Goal: Task Accomplishment & Management: Use online tool/utility

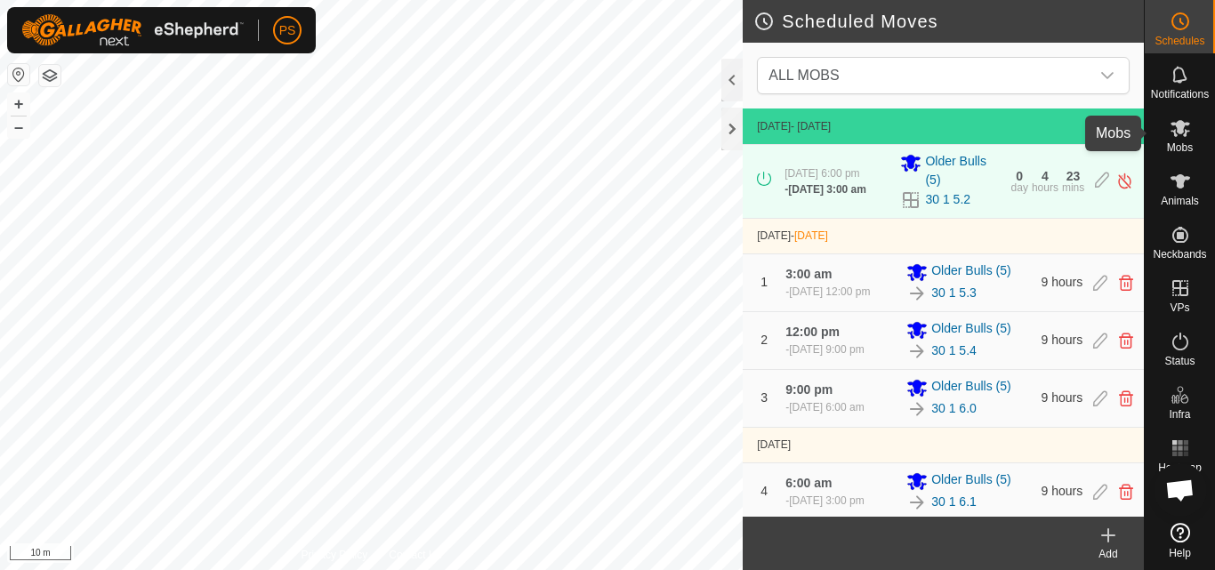
click at [1181, 139] on es-mob-svg-icon at bounding box center [1180, 128] width 32 height 28
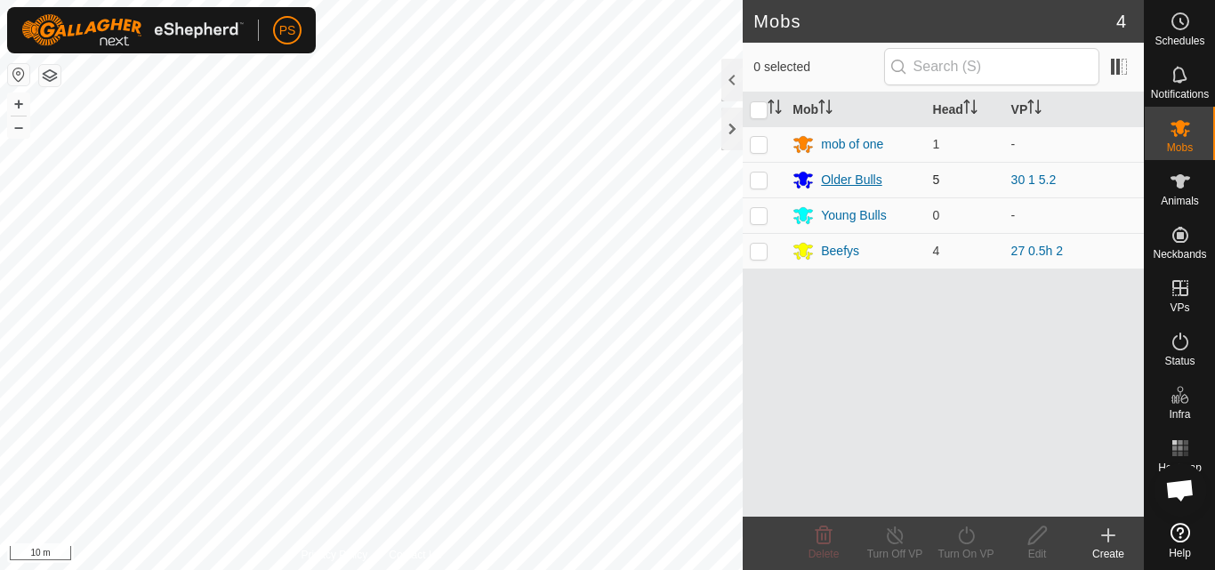
click at [834, 178] on div "Older Bulls" at bounding box center [851, 180] width 60 height 19
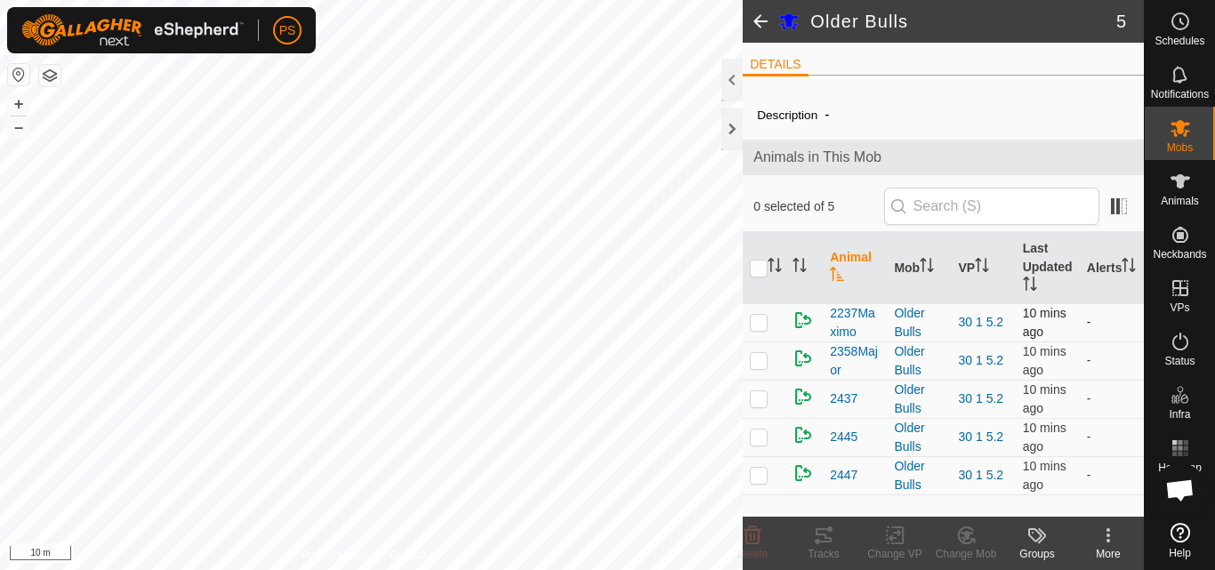
click at [759, 324] on p-checkbox at bounding box center [759, 322] width 18 height 14
checkbox input "true"
click at [821, 540] on icon at bounding box center [823, 535] width 21 height 21
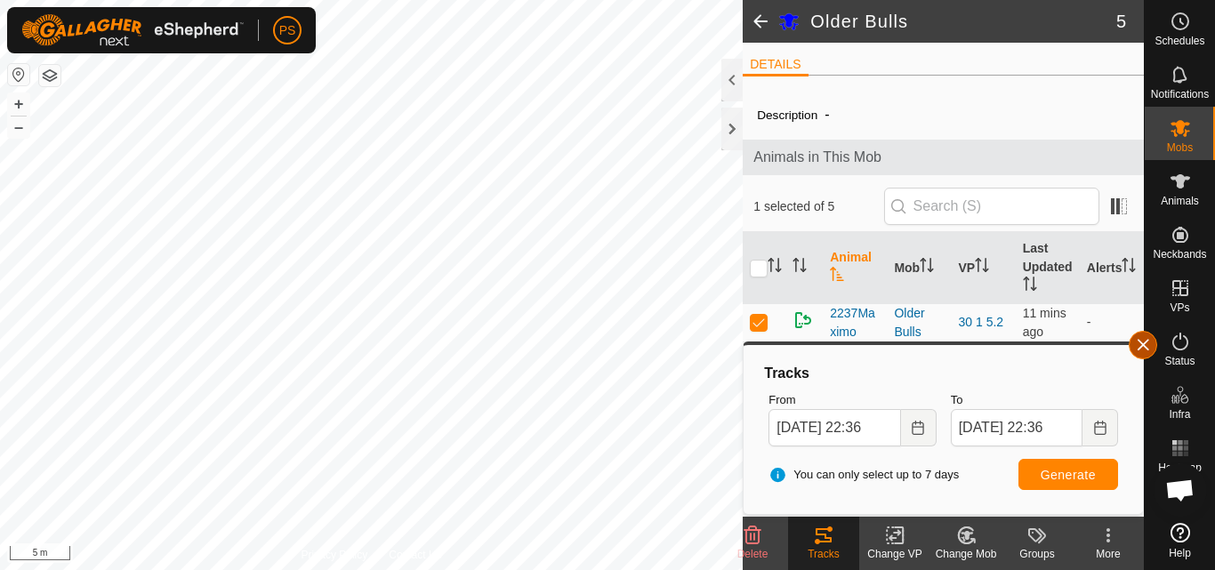
click at [1148, 342] on button "button" at bounding box center [1143, 345] width 28 height 28
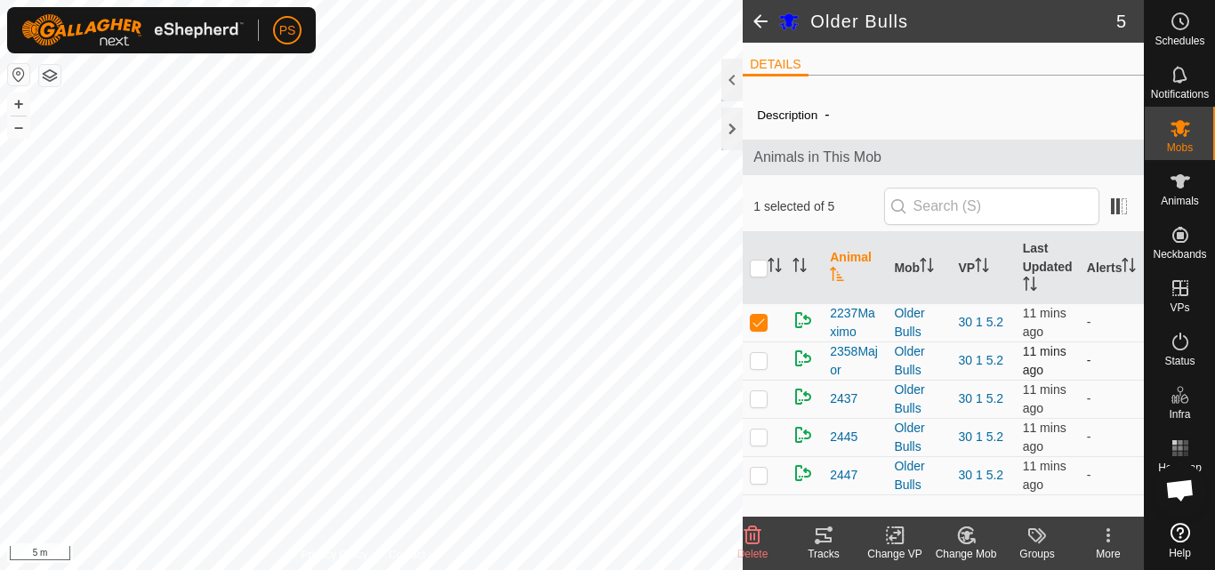
click at [762, 358] on p-checkbox at bounding box center [759, 360] width 18 height 14
checkbox input "true"
click at [761, 323] on p-checkbox at bounding box center [759, 322] width 18 height 14
checkbox input "false"
click at [822, 535] on icon at bounding box center [824, 535] width 16 height 14
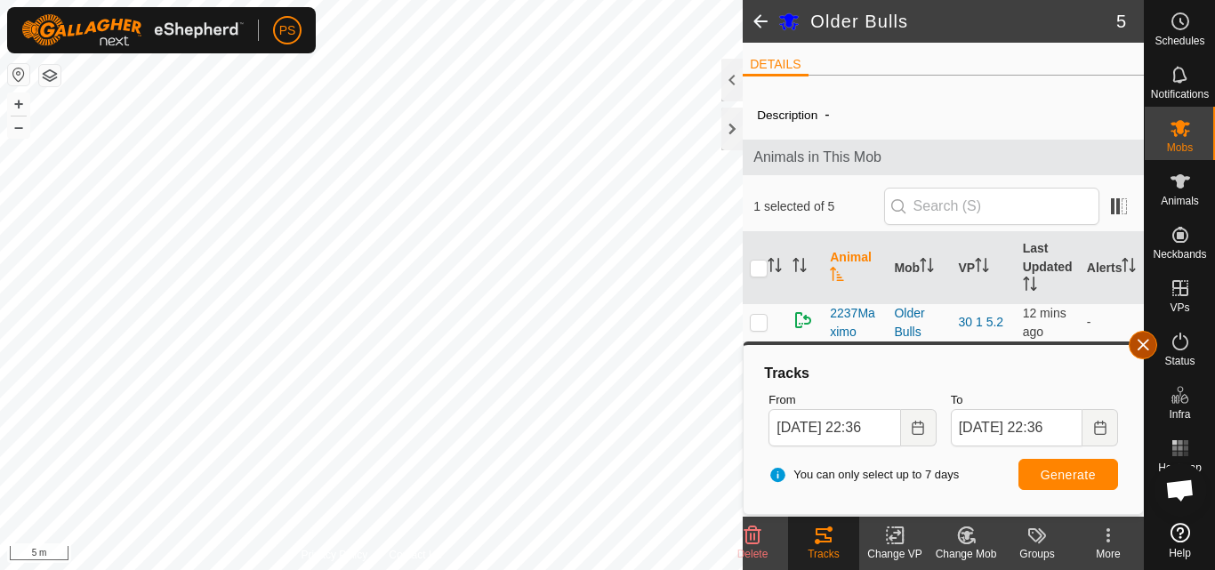
click at [1146, 351] on span "button" at bounding box center [1143, 345] width 14 height 14
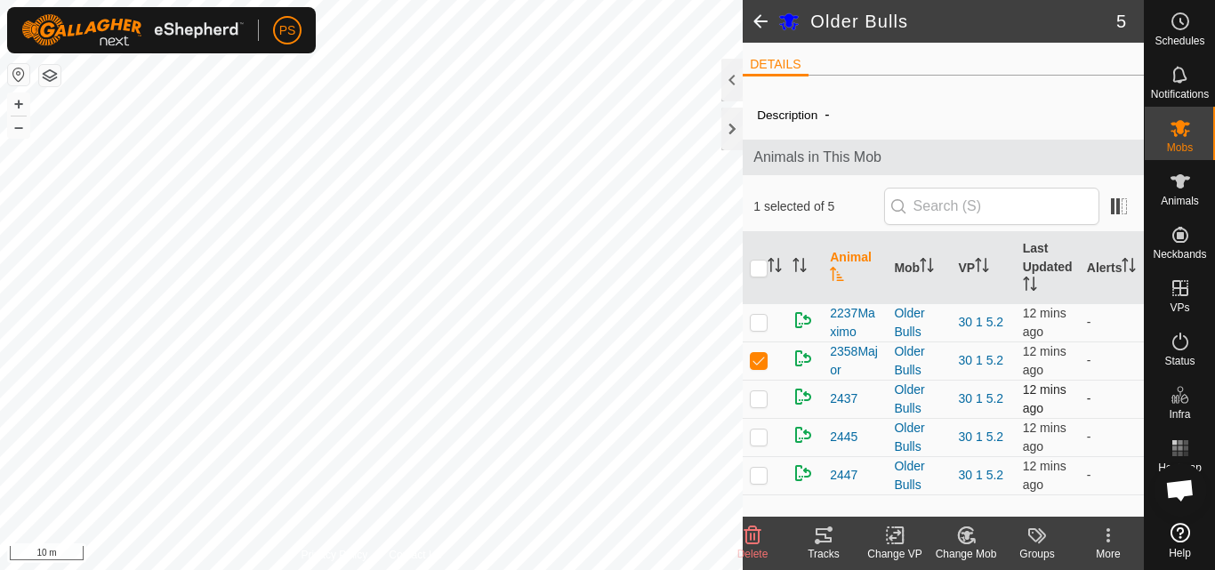
click at [761, 401] on p-checkbox at bounding box center [759, 398] width 18 height 14
checkbox input "true"
click at [758, 362] on p-checkbox at bounding box center [759, 360] width 18 height 14
checkbox input "false"
click at [827, 538] on icon at bounding box center [824, 535] width 16 height 14
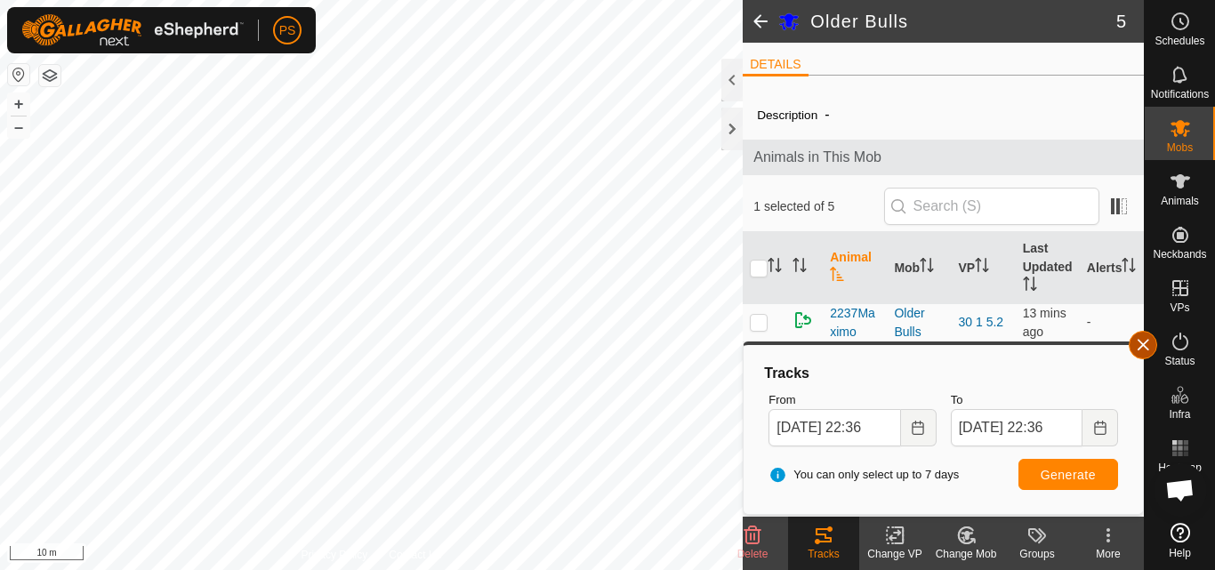
click at [1142, 344] on button "button" at bounding box center [1143, 345] width 28 height 28
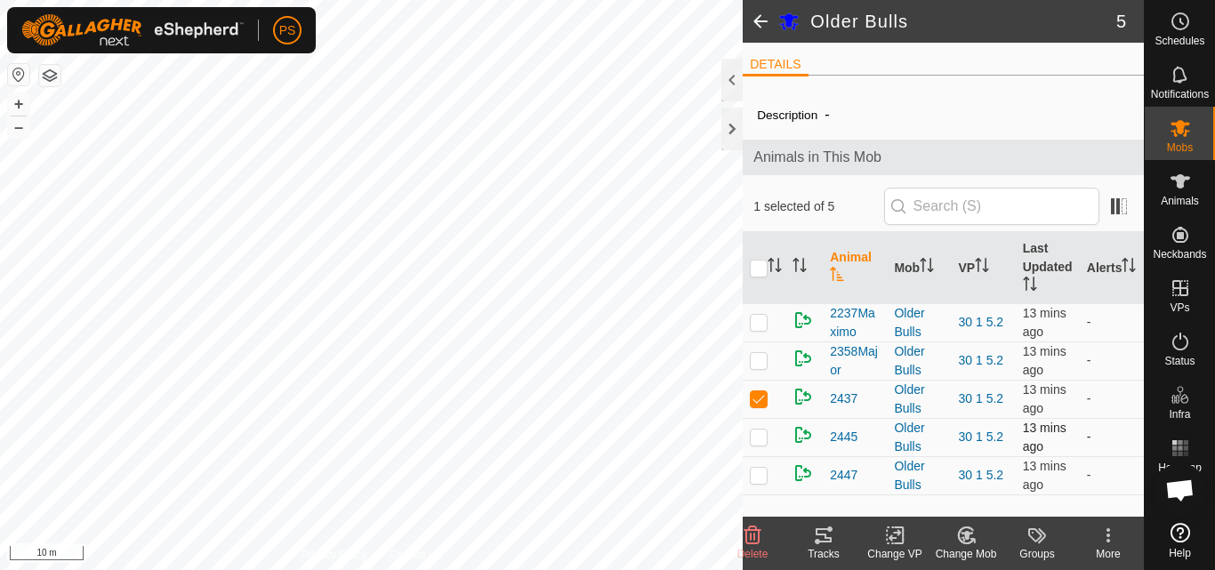
click at [759, 441] on p-checkbox at bounding box center [759, 437] width 18 height 14
checkbox input "true"
click at [758, 396] on p-checkbox at bounding box center [759, 398] width 18 height 14
checkbox input "false"
click at [828, 537] on icon at bounding box center [824, 535] width 16 height 14
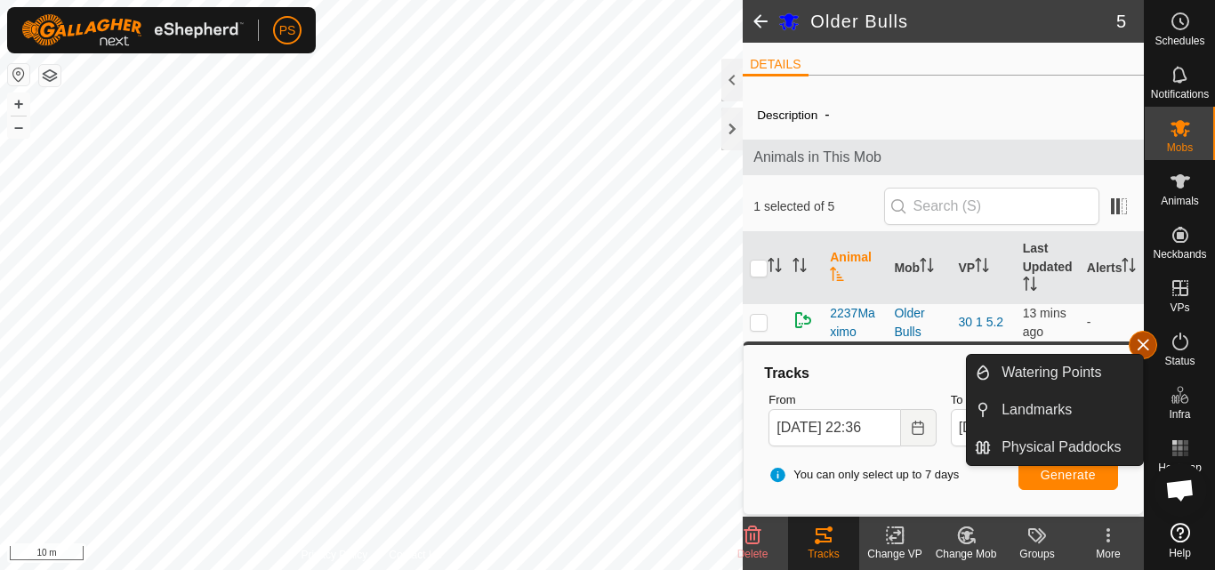
click at [1145, 342] on span "button" at bounding box center [1143, 345] width 14 height 14
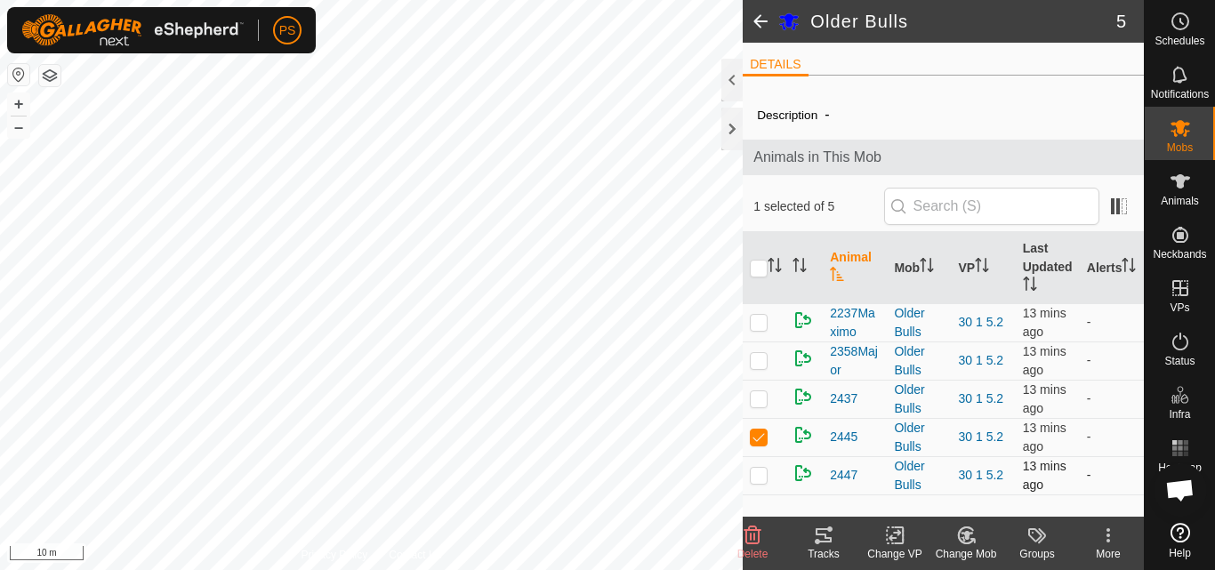
click at [760, 481] on p-checkbox at bounding box center [759, 475] width 18 height 14
checkbox input "true"
click at [759, 439] on p-checkbox at bounding box center [759, 437] width 18 height 14
checkbox input "false"
click at [826, 537] on icon at bounding box center [824, 535] width 16 height 14
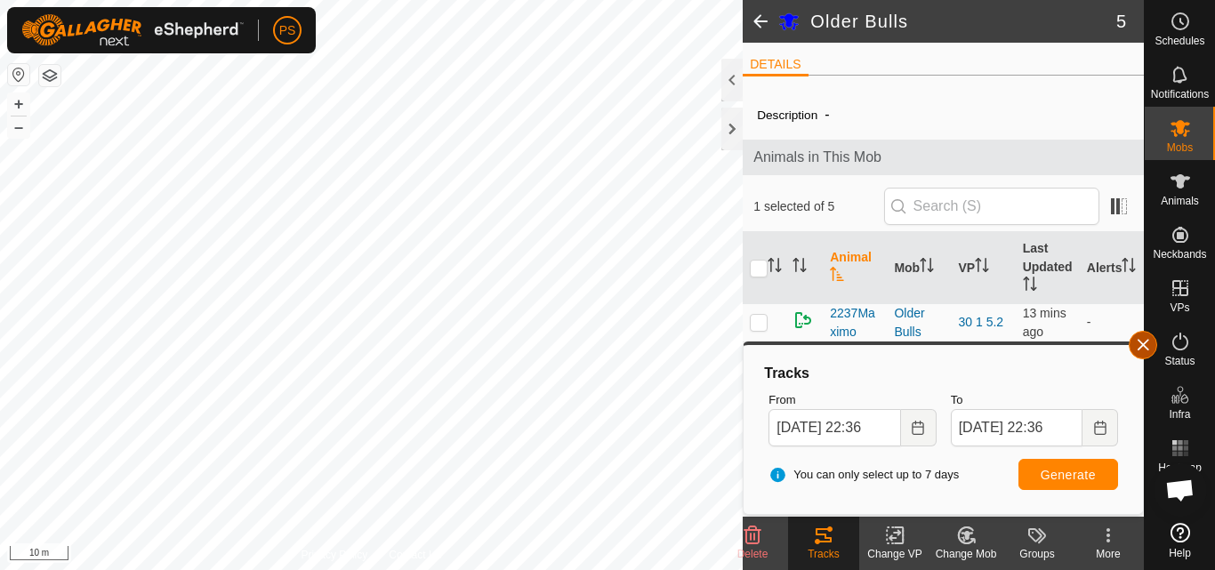
click at [1139, 347] on button "button" at bounding box center [1143, 345] width 28 height 28
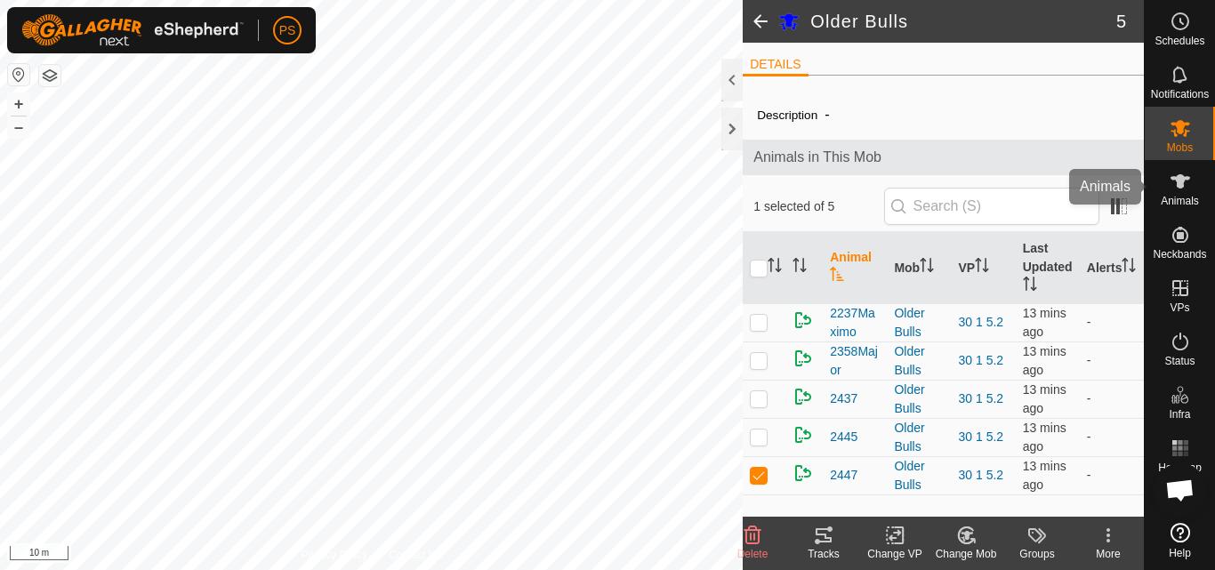
click at [1184, 180] on icon at bounding box center [1181, 181] width 20 height 14
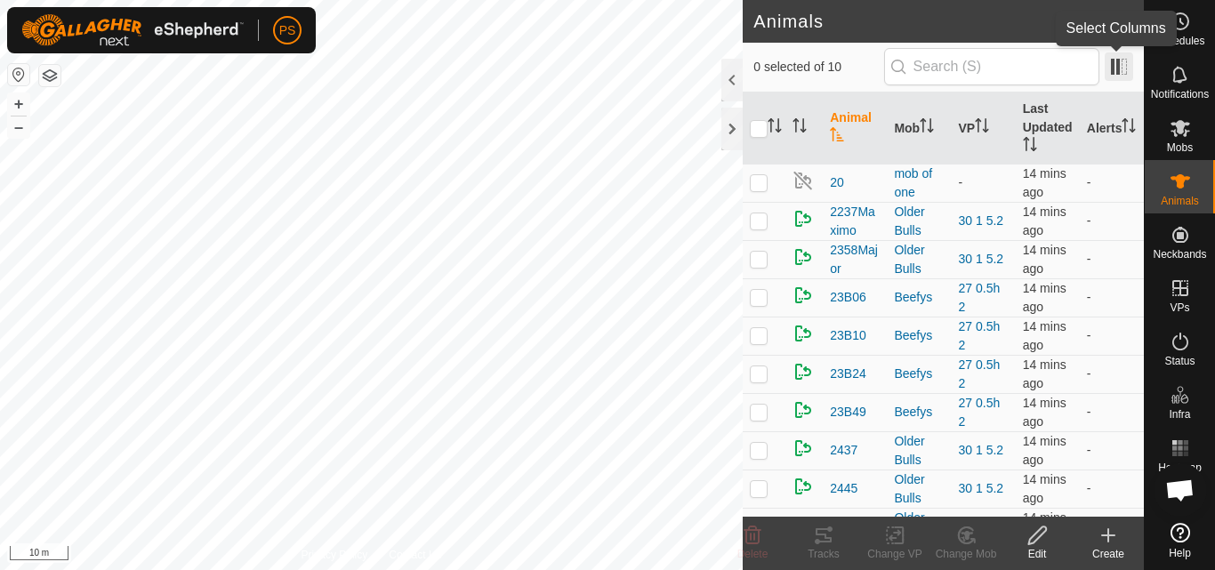
click at [1123, 67] on span at bounding box center [1119, 66] width 28 height 28
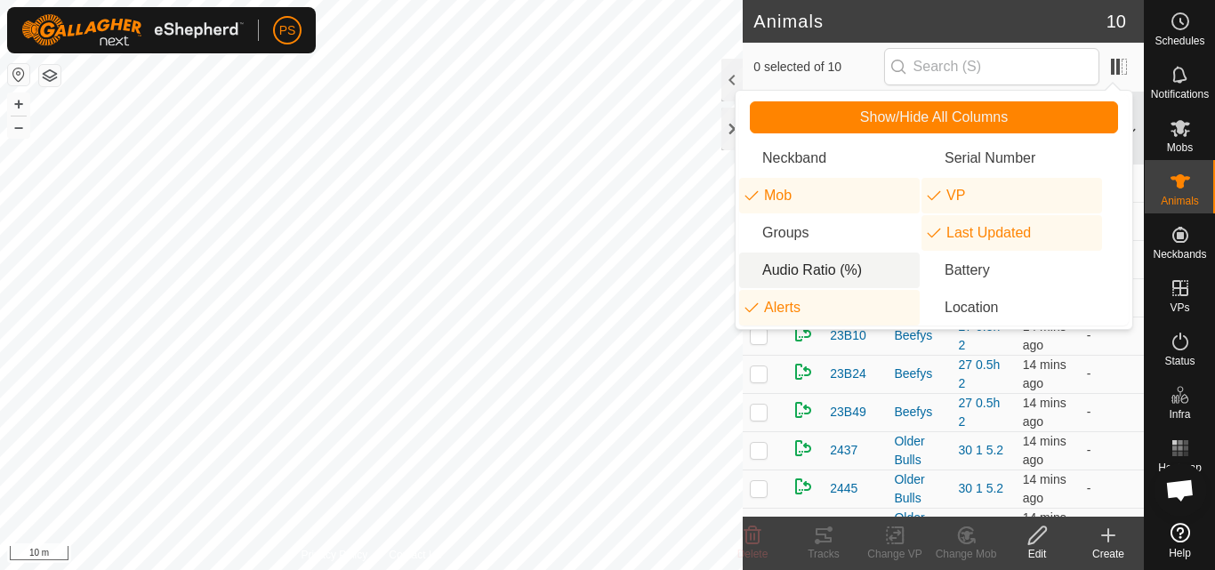
click at [815, 266] on li "Audio Ratio (%)" at bounding box center [829, 271] width 181 height 36
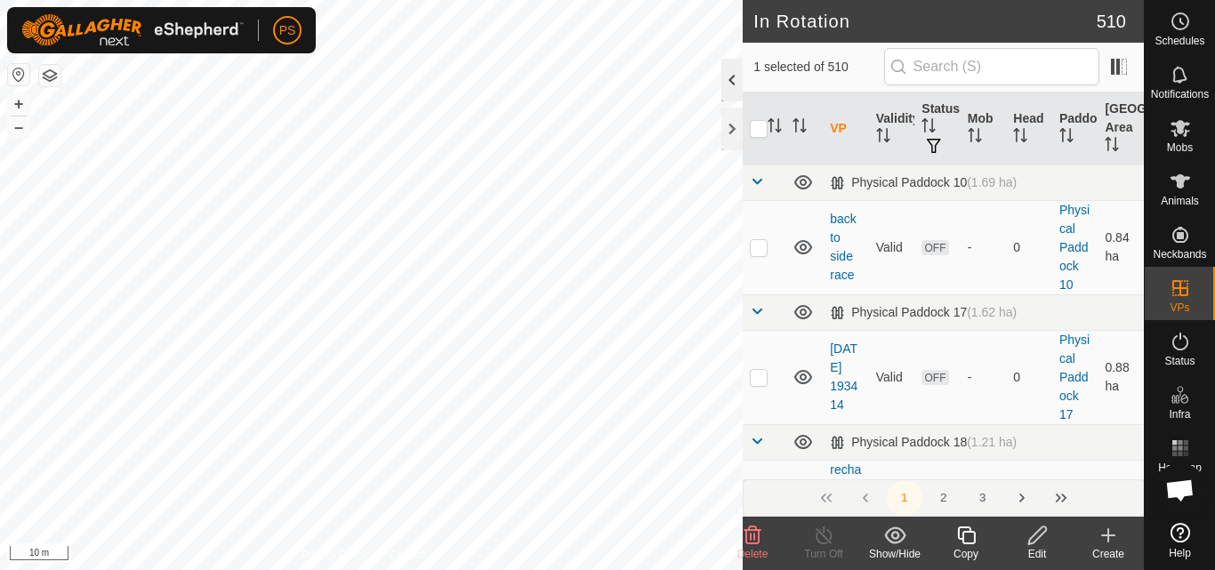
click at [728, 73] on div at bounding box center [731, 80] width 21 height 43
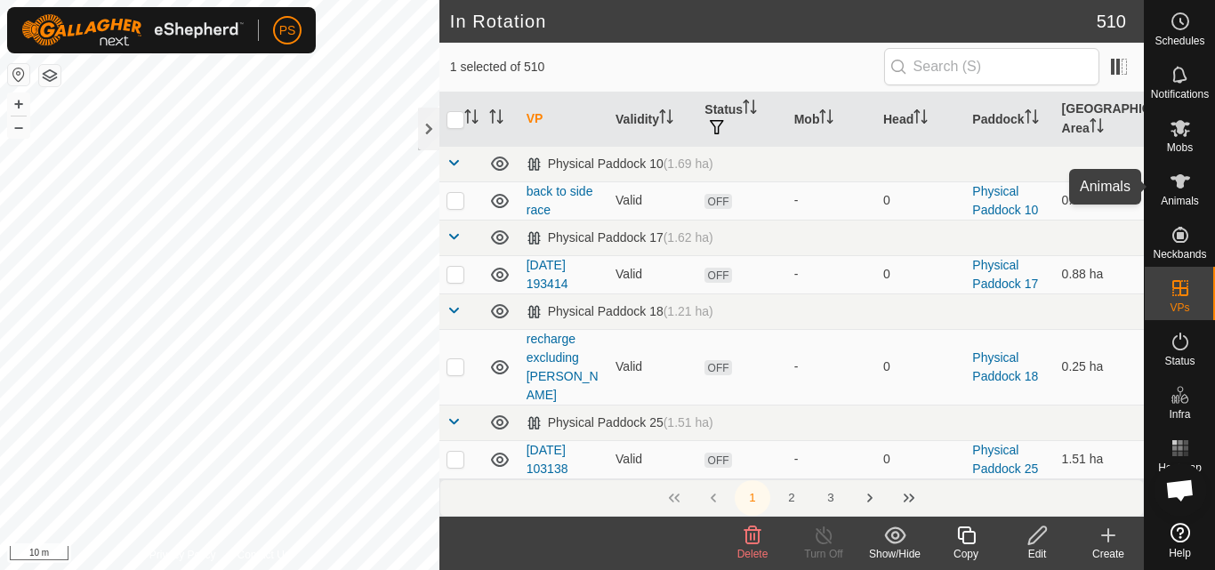
click at [1186, 184] on icon at bounding box center [1180, 181] width 21 height 21
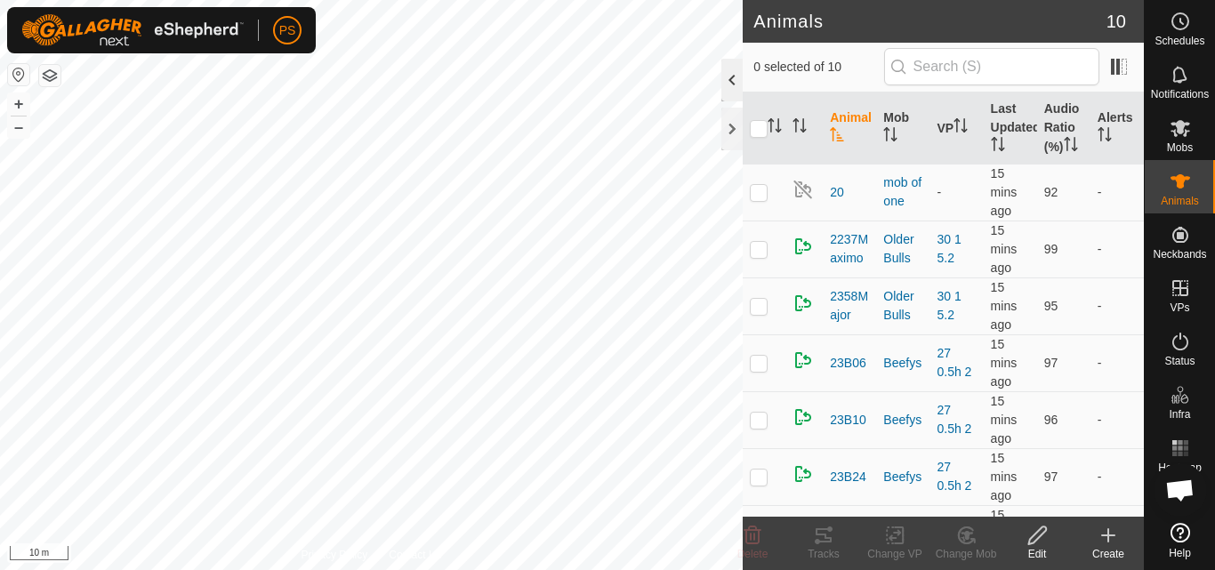
click at [731, 80] on div at bounding box center [731, 80] width 21 height 43
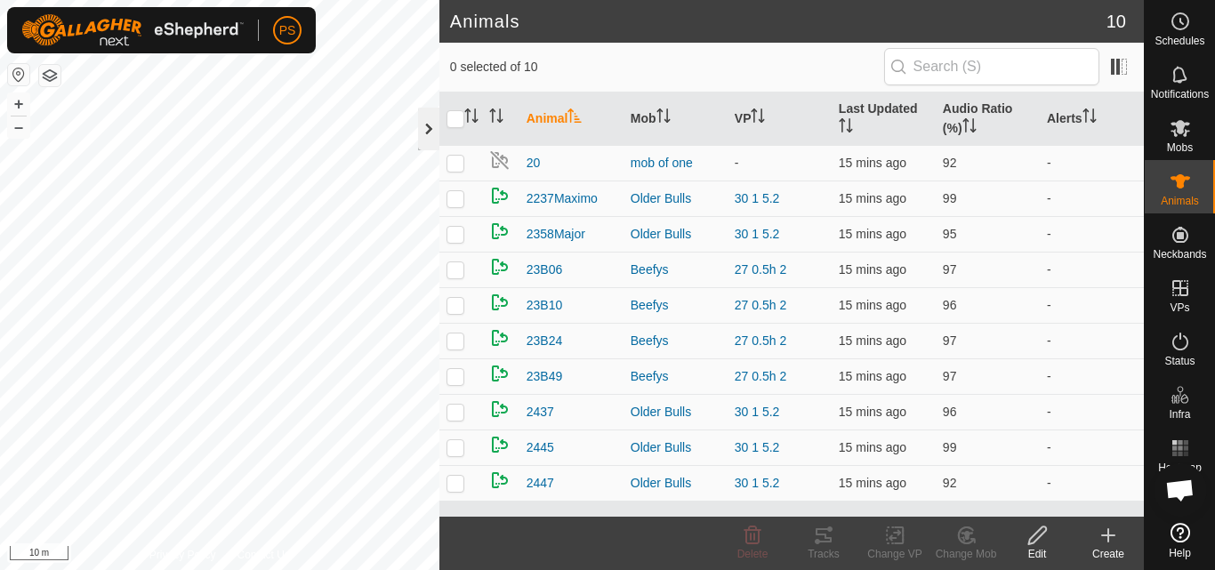
click at [431, 134] on div at bounding box center [428, 129] width 21 height 43
